Goal: Navigation & Orientation: Find specific page/section

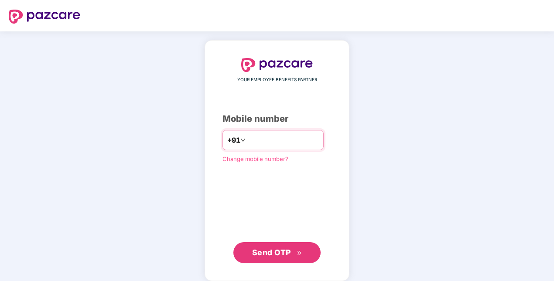
click at [277, 140] on input "number" at bounding box center [283, 140] width 72 height 14
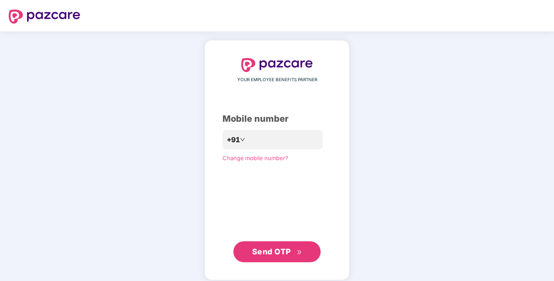
click at [278, 251] on span "Send OTP" at bounding box center [271, 251] width 39 height 9
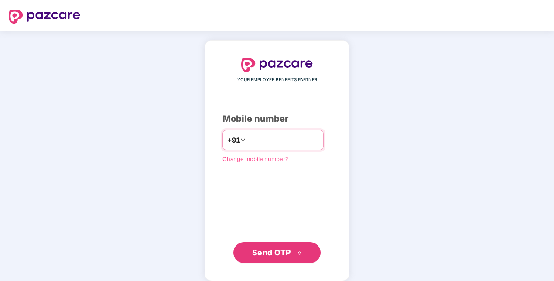
click at [247, 140] on input "**********" at bounding box center [283, 140] width 72 height 14
type input "**********"
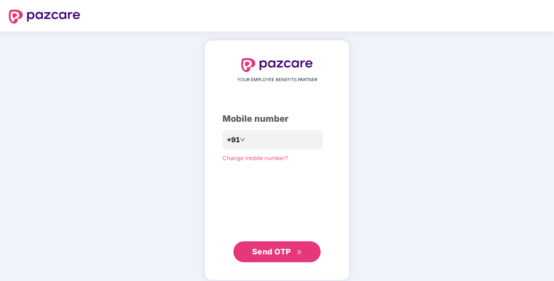
click at [274, 256] on span "Send OTP" at bounding box center [271, 251] width 39 height 9
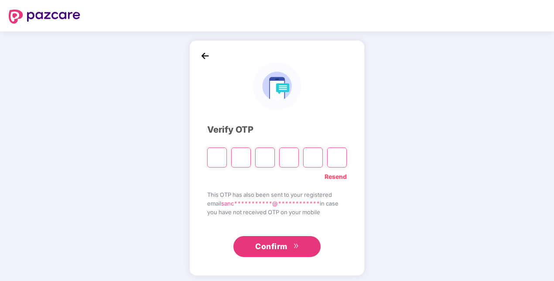
type input "*"
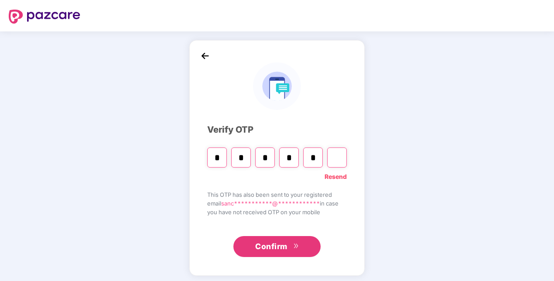
type input "*"
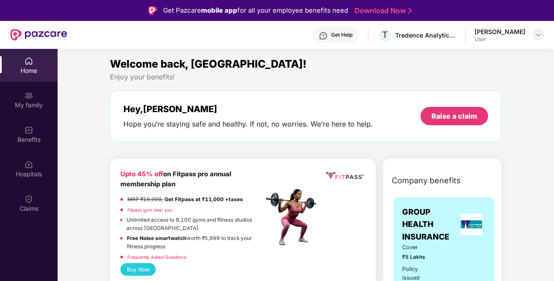
click at [539, 35] on img at bounding box center [538, 34] width 7 height 7
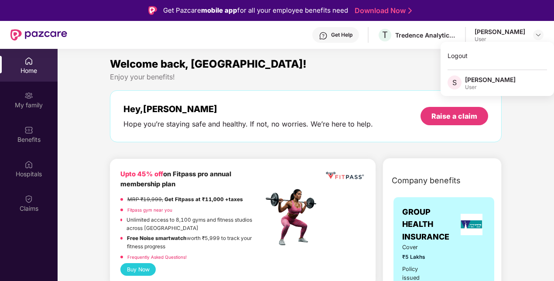
click at [340, 81] on div "Enjoy your benefits!" at bounding box center [306, 76] width 392 height 9
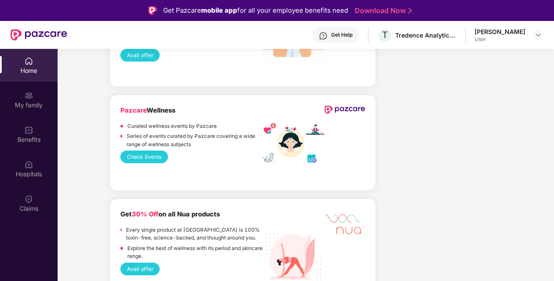
scroll to position [961, 0]
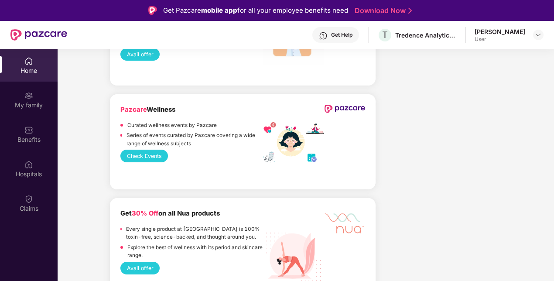
drag, startPoint x: 238, startPoint y: 186, endPoint x: 170, endPoint y: 181, distance: 68.2
click at [170, 181] on div "Pazcare Wellness Curated wellness events by Pazcare Series of events curated by…" at bounding box center [243, 141] width 266 height 95
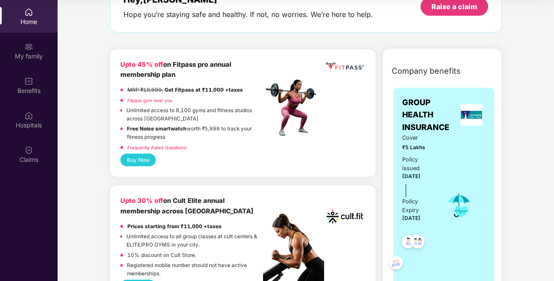
scroll to position [0, 0]
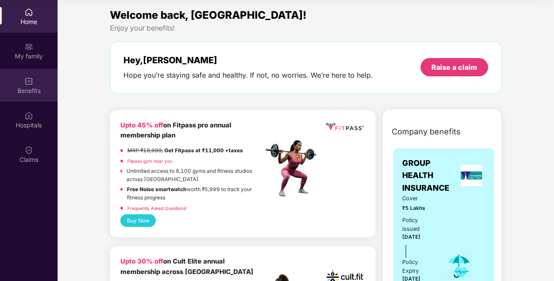
click at [31, 82] on img at bounding box center [28, 81] width 9 height 9
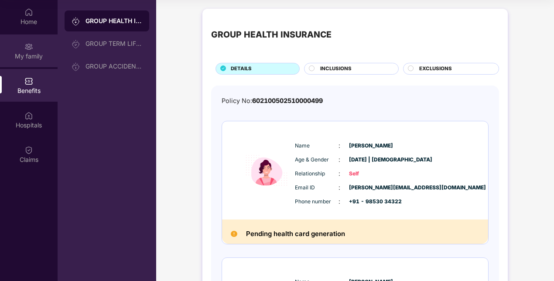
click at [27, 53] on div "My family" at bounding box center [29, 56] width 58 height 9
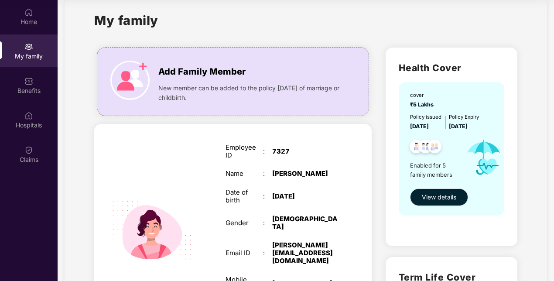
scroll to position [13, 0]
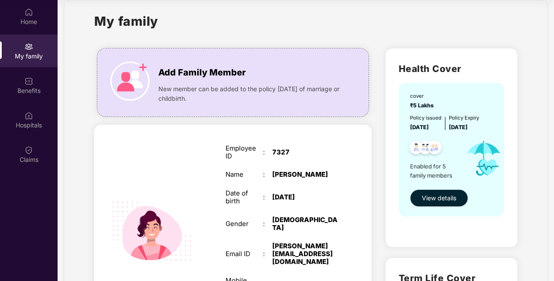
click at [433, 202] on span "View details" at bounding box center [439, 198] width 34 height 10
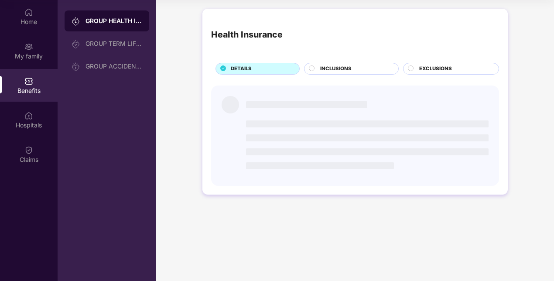
scroll to position [0, 0]
